Goal: Transaction & Acquisition: Purchase product/service

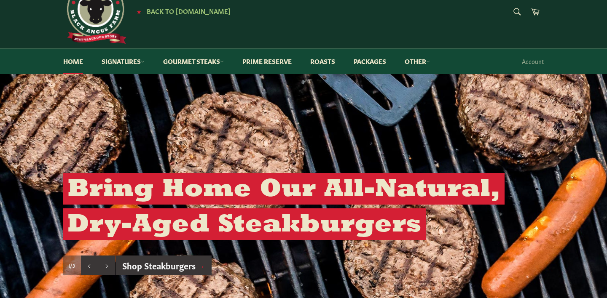
scroll to position [30, 0]
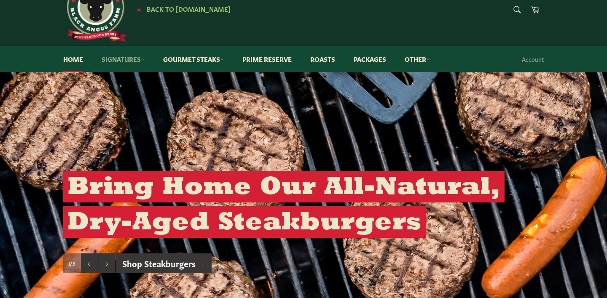
click at [120, 57] on link "Signatures" at bounding box center [123, 59] width 60 height 26
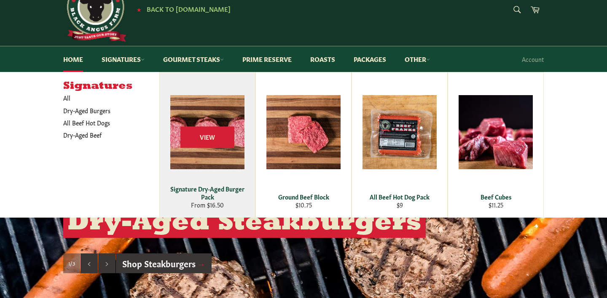
click at [205, 153] on div "View" at bounding box center [207, 144] width 95 height 145
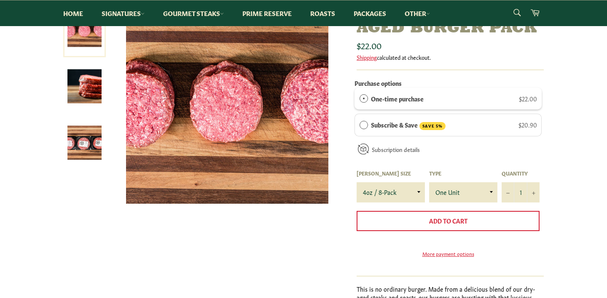
scroll to position [126, 0]
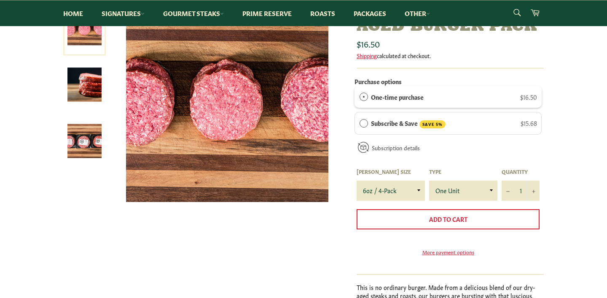
click at [577, 142] on div "Signature Dry-Aged Burger Pack Sale" at bounding box center [303, 190] width 607 height 380
click at [82, 142] on img at bounding box center [84, 141] width 34 height 34
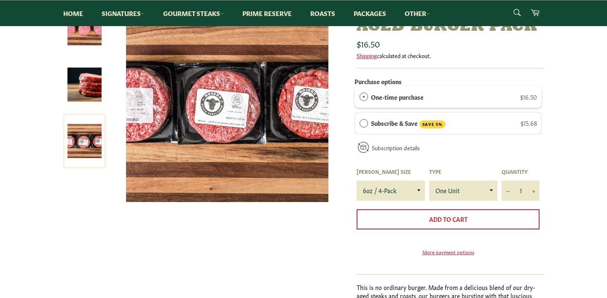
click at [94, 91] on img at bounding box center [84, 85] width 34 height 34
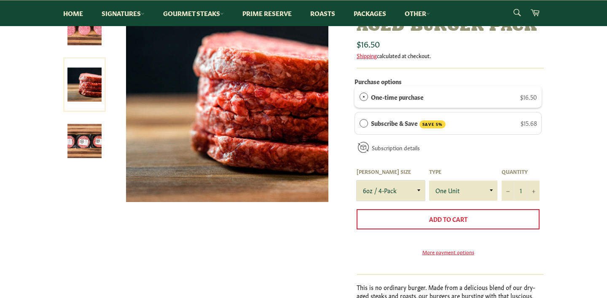
select select "4oz / 8-Pack"
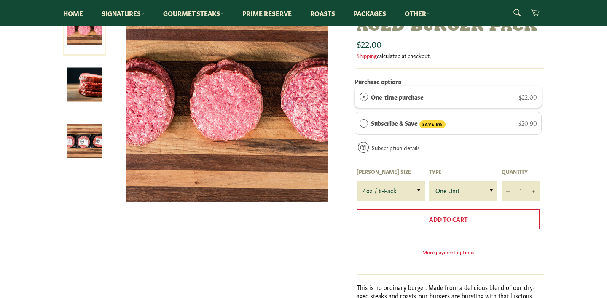
click at [559, 139] on div "Signature Dry-Aged Burger Pack Sale" at bounding box center [303, 190] width 607 height 380
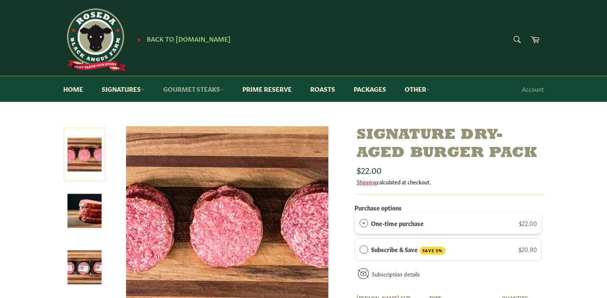
click at [188, 87] on link "Gourmet Steaks" at bounding box center [194, 89] width 78 height 26
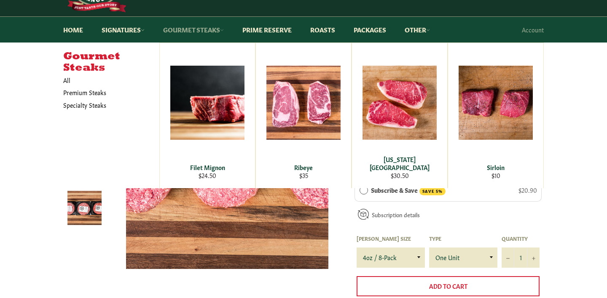
scroll to position [62, 0]
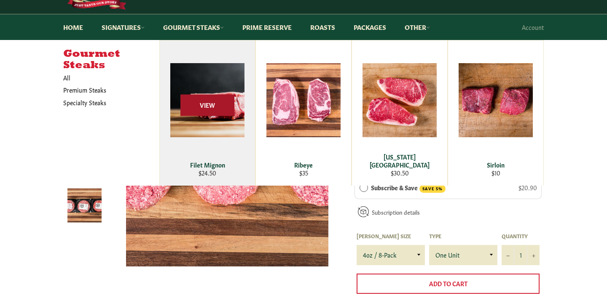
click at [211, 107] on span "View" at bounding box center [207, 105] width 54 height 21
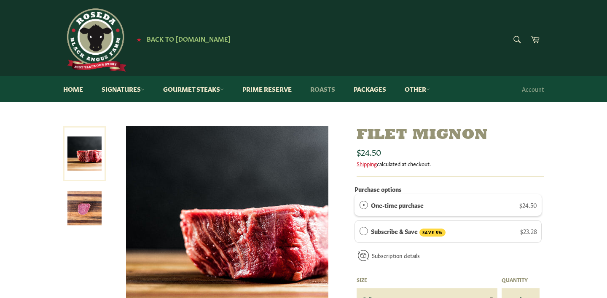
click at [327, 89] on link "Roasts" at bounding box center [323, 89] width 42 height 26
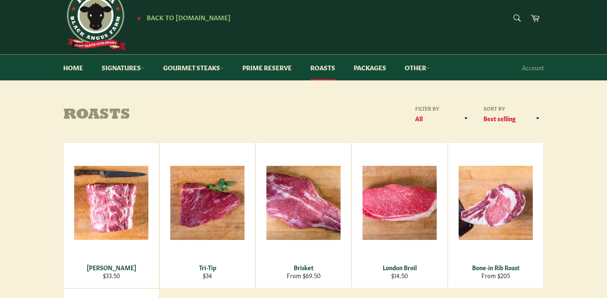
scroll to position [21, 0]
click at [276, 68] on link "Prime Reserve" at bounding box center [267, 68] width 66 height 26
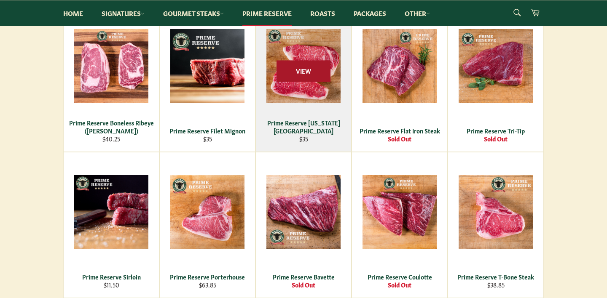
scroll to position [187, 0]
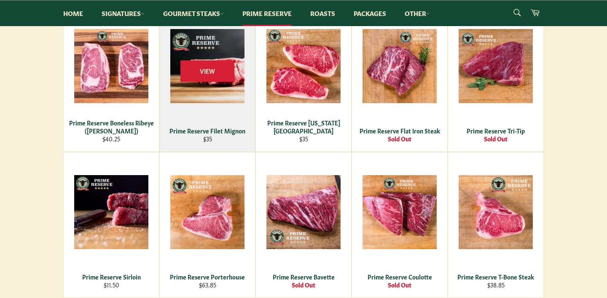
click at [212, 127] on div "Prime Reserve Filet Mignon" at bounding box center [207, 131] width 85 height 8
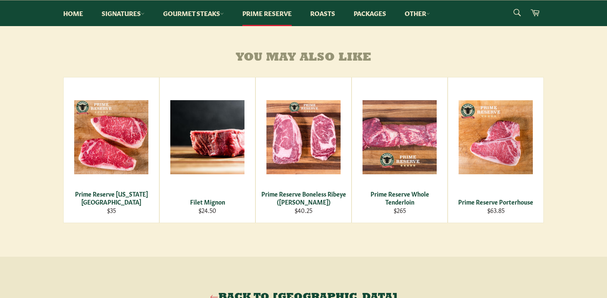
scroll to position [423, 0]
